Goal: Information Seeking & Learning: Learn about a topic

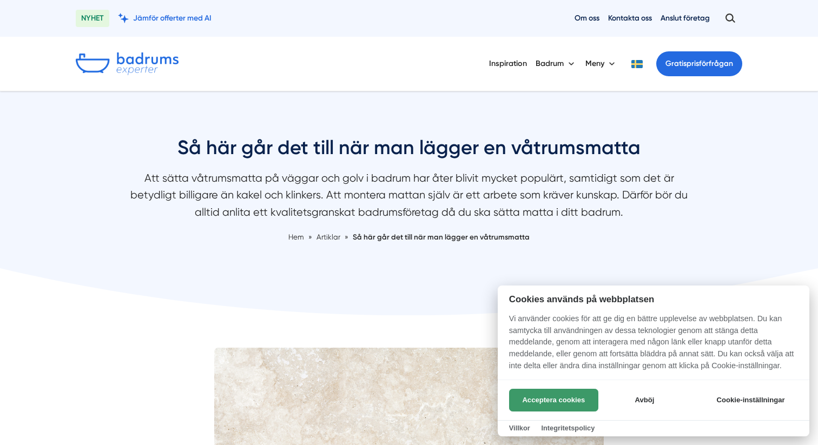
click at [543, 403] on button "Acceptera cookies" at bounding box center [553, 400] width 89 height 23
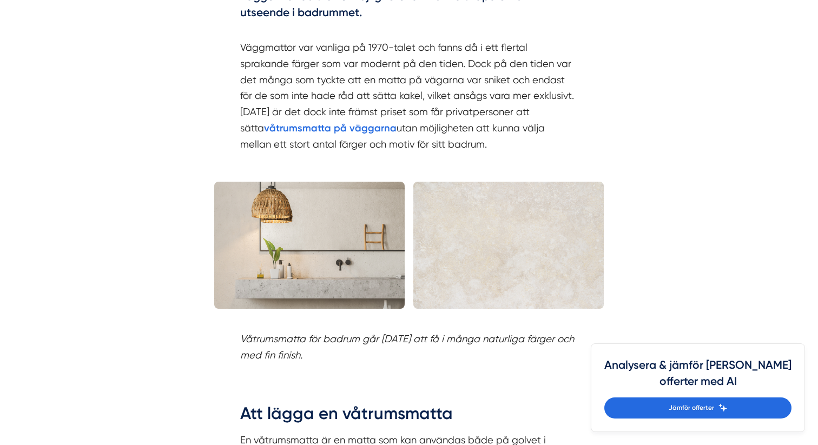
scroll to position [957, 0]
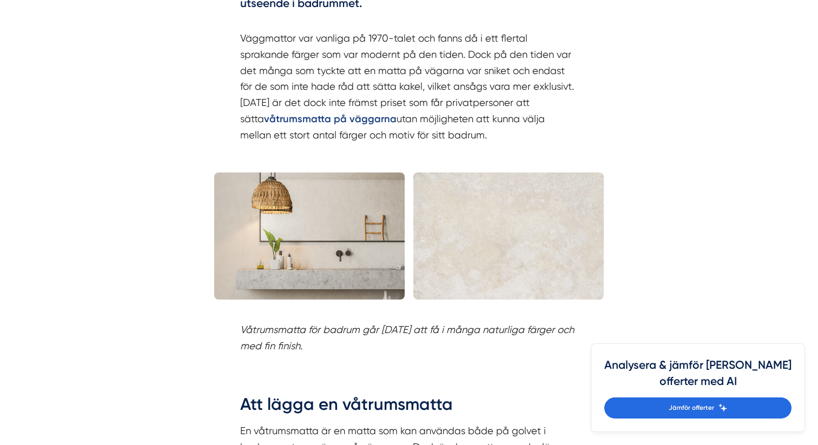
click at [396, 113] on strong "våtrumsmatta på väggarna" at bounding box center [330, 119] width 132 height 12
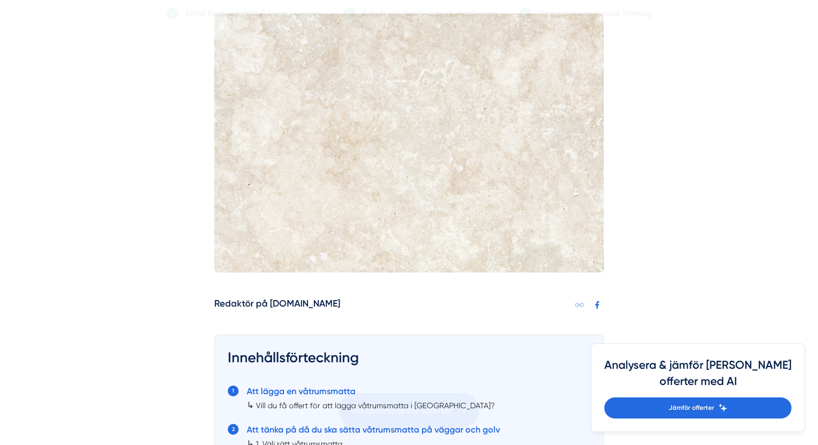
scroll to position [0, 0]
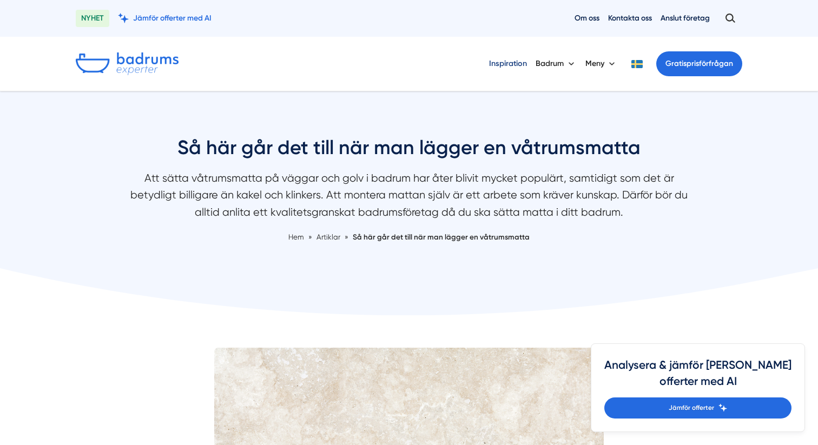
click at [521, 65] on link "Inspiration" at bounding box center [508, 64] width 38 height 28
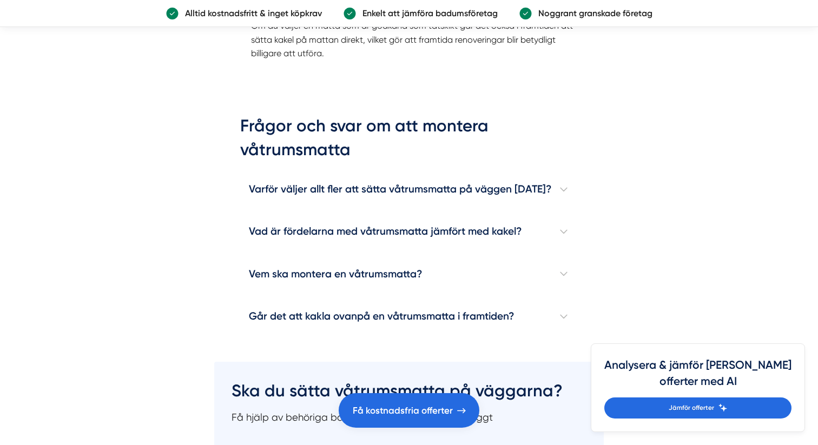
scroll to position [1328, 0]
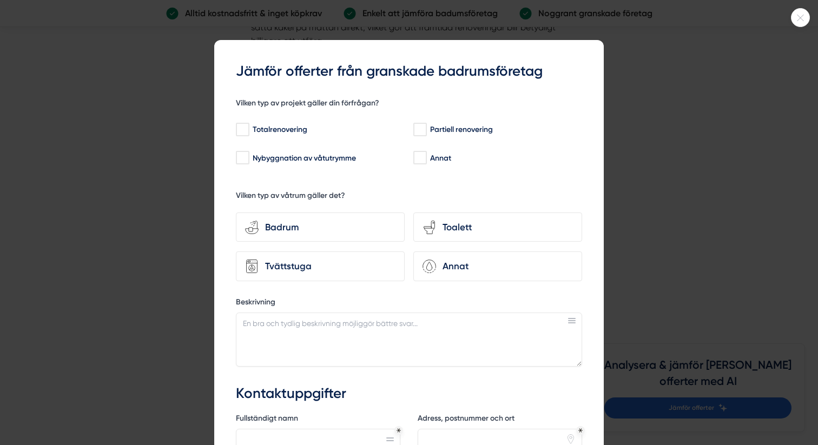
click at [800, 19] on icon at bounding box center [800, 18] width 18 height 6
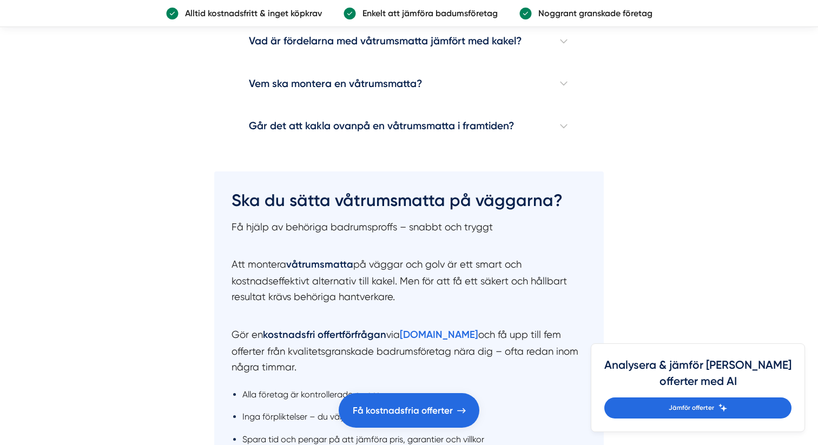
scroll to position [1507, 0]
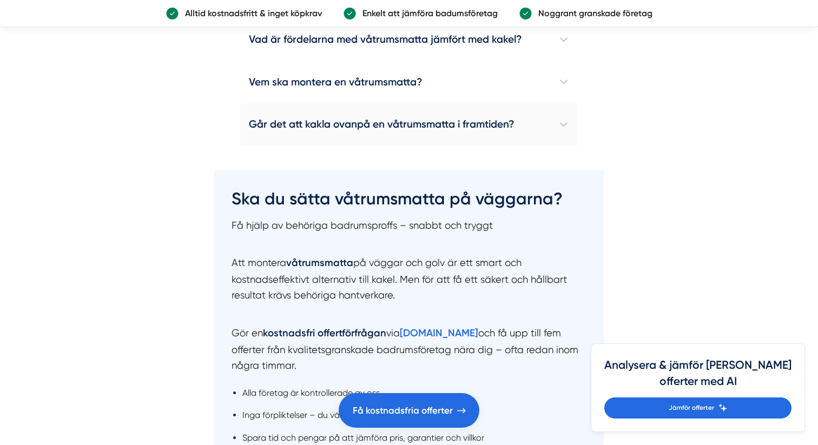
click at [559, 103] on h4 "Går det att kakla ovanpå en våtrumsmatta i framtiden?" at bounding box center [408, 124] width 337 height 42
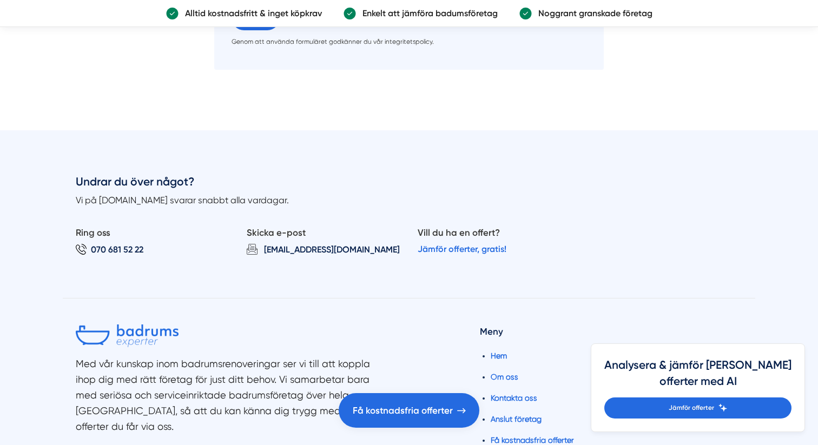
scroll to position [2317, 0]
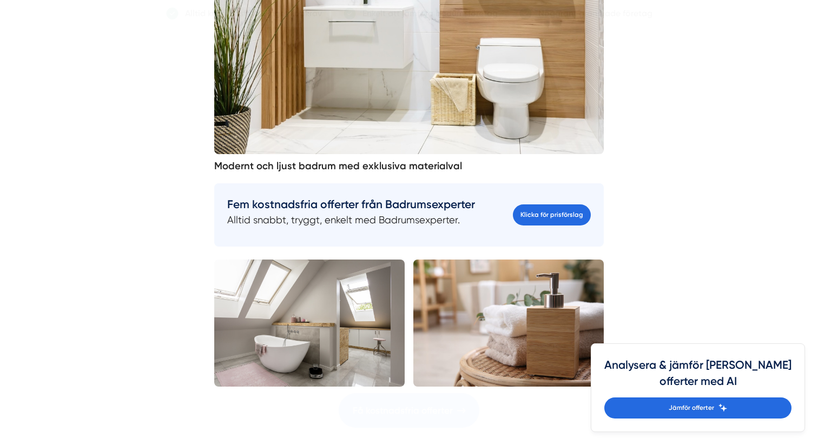
scroll to position [1470, 0]
